Goal: Book appointment/travel/reservation

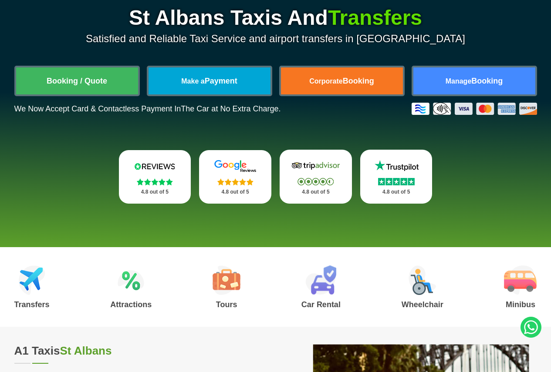
scroll to position [131, 0]
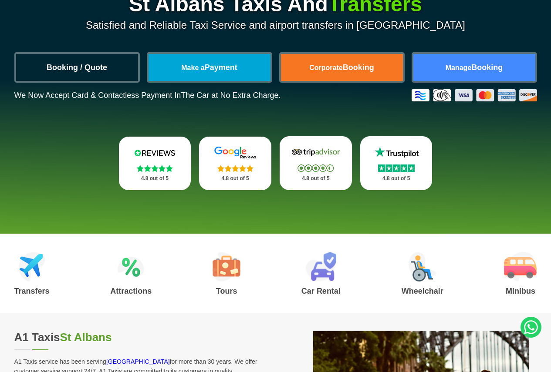
click at [65, 74] on link "Booking / Quote" at bounding box center [77, 67] width 122 height 27
